Goal: Find specific page/section: Find specific page/section

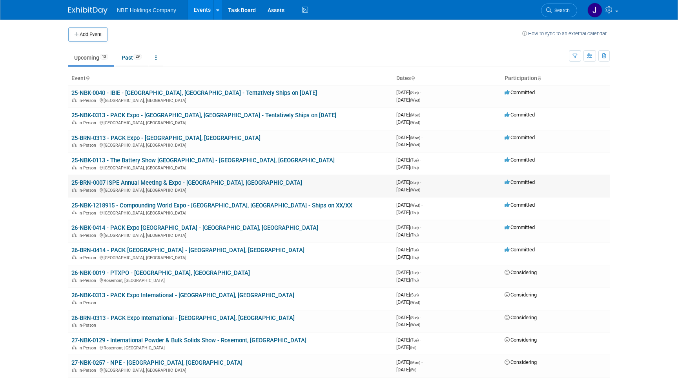
click at [159, 180] on link "25-BRN-0007 ISPE Annual Meeting & Expo - [GEOGRAPHIC_DATA], [GEOGRAPHIC_DATA]" at bounding box center [186, 182] width 231 height 7
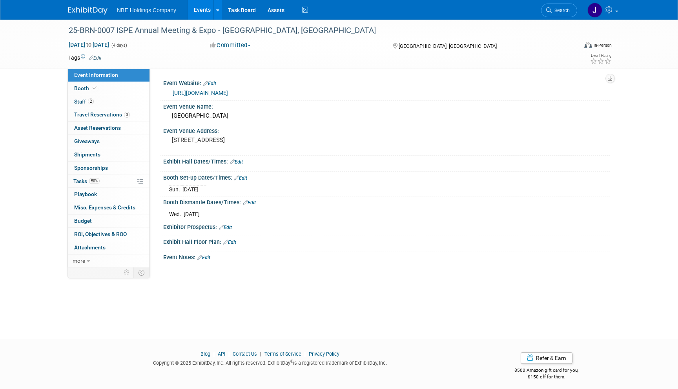
click at [99, 346] on div at bounding box center [339, 346] width 678 height 10
click at [228, 91] on link "https://ispe.org/conferences/2025-annual-meeting-expo" at bounding box center [200, 93] width 55 height 6
click at [431, 307] on div "25-BRN-0007 ISPE Annual Meeting & Expo - Charlotte, NC Oct 26, 2025 to Oct 29, …" at bounding box center [339, 172] width 678 height 305
click at [248, 7] on link "Task Board" at bounding box center [242, 10] width 40 height 20
